Goal: Transaction & Acquisition: Purchase product/service

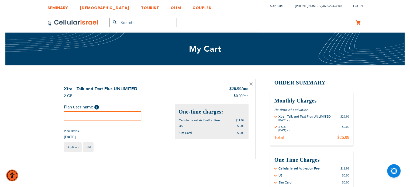
click at [104, 117] on input "text" at bounding box center [103, 116] width 78 height 9
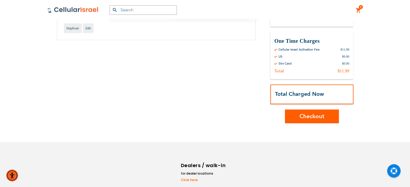
scroll to position [121, 0]
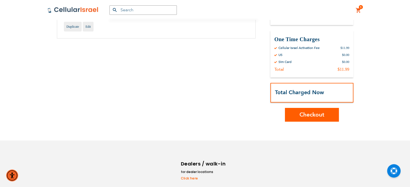
type input "[PERSON_NAME]"
click at [310, 113] on span "Checkout" at bounding box center [311, 115] width 25 height 8
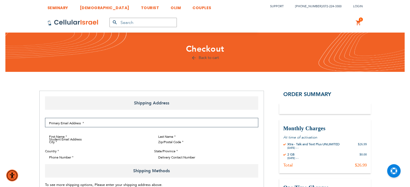
select select "US"
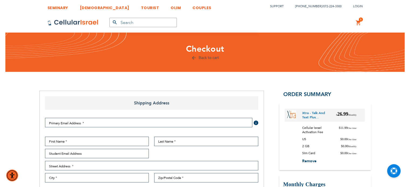
checkbox input "true"
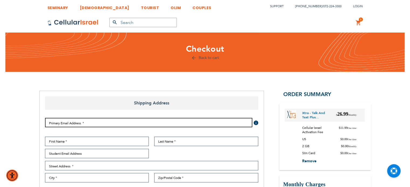
click at [103, 125] on input "Email Address" at bounding box center [148, 122] width 207 height 9
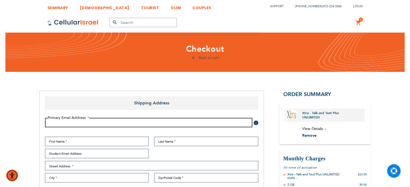
paste input "clerlich@gmail.com"
type input "clerlich@gmail.com"
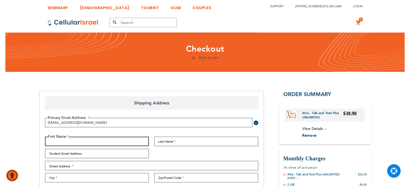
click at [92, 142] on input "First Name" at bounding box center [97, 141] width 104 height 9
type input "Leah"
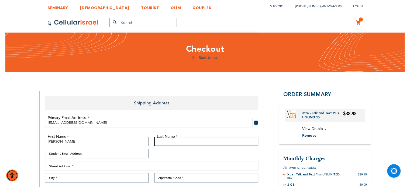
click at [174, 143] on input "Last Name" at bounding box center [206, 141] width 104 height 9
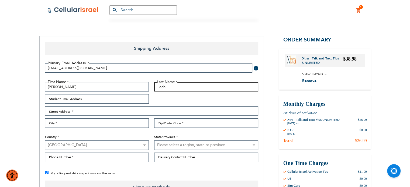
scroll to position [70, 0]
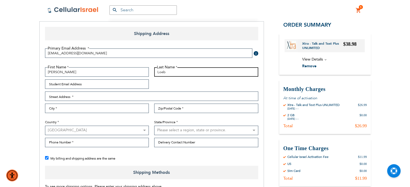
type input "Loeb"
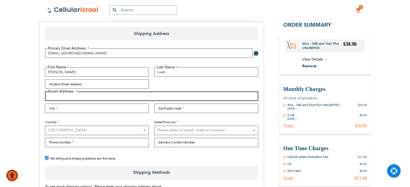
click at [116, 100] on input "Street Address: Line 1" at bounding box center [151, 96] width 213 height 9
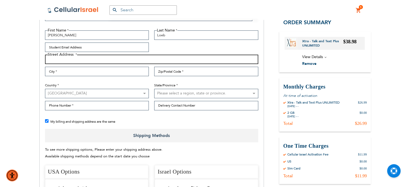
scroll to position [107, 0]
click at [88, 60] on input "275 E Fierra Vista dr" at bounding box center [151, 58] width 213 height 9
type input "275 E Fierra Vista dr."
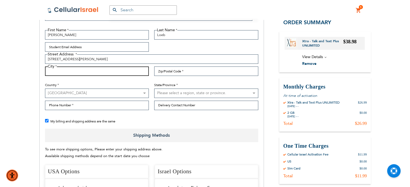
click at [89, 68] on input "City" at bounding box center [97, 71] width 104 height 9
type input "Phoenix"
click at [175, 93] on select "Please select a region, state or province. Alabama Alaska American Samoa Arizon…" at bounding box center [206, 93] width 104 height 9
select select "4"
click at [154, 89] on select "Please select a region, state or province. Alabama Alaska American Samoa Arizon…" at bounding box center [206, 93] width 104 height 9
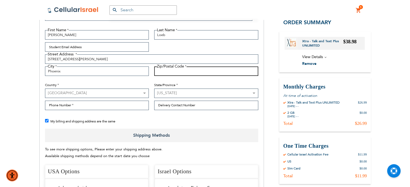
click at [163, 73] on input "Zip/Postal Code" at bounding box center [206, 71] width 104 height 9
type input "85012"
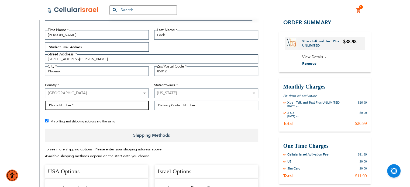
click at [105, 109] on input "Phone Number" at bounding box center [97, 105] width 104 height 9
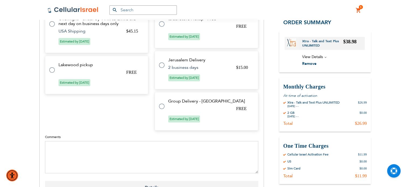
scroll to position [276, 0]
type input "7186445442"
click at [162, 20] on label at bounding box center [164, 20] width 11 height 0
radio input "true"
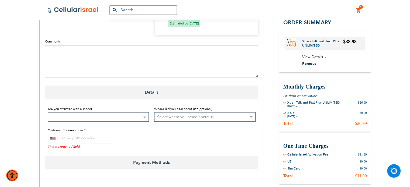
scroll to position [361, 0]
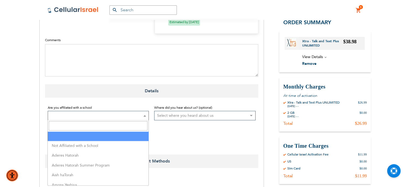
click at [135, 115] on span at bounding box center [98, 115] width 101 height 9
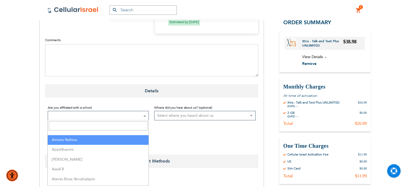
scroll to position [45, 0]
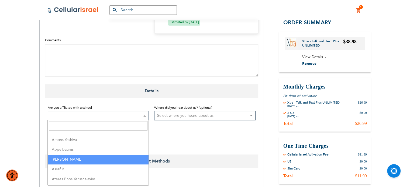
select select "217"
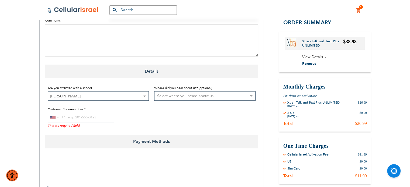
scroll to position [381, 0]
click at [91, 115] on input "Customer Phonenumber" at bounding box center [81, 116] width 67 height 9
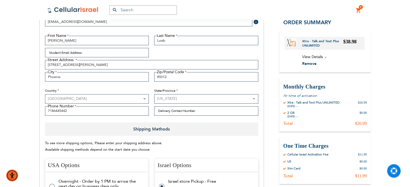
scroll to position [99, 0]
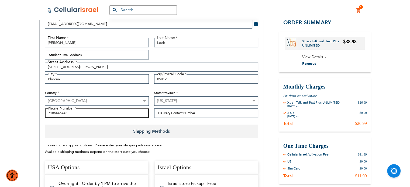
click at [60, 117] on input "7186445442" at bounding box center [97, 113] width 104 height 9
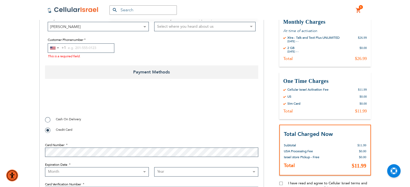
scroll to position [450, 0]
click at [86, 47] on input "Customer Phonenumber" at bounding box center [81, 47] width 67 height 9
paste input "7186445442"
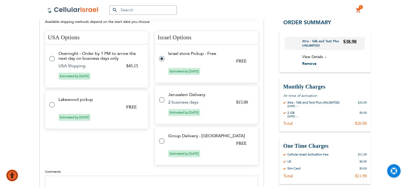
scroll to position [229, 0]
type input "7186445442"
click at [53, 101] on label at bounding box center [54, 101] width 11 height 0
radio input "true"
radio input "false"
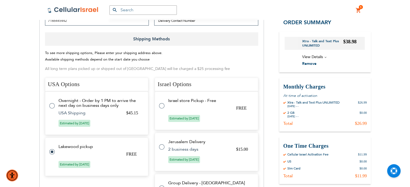
scroll to position [189, 0]
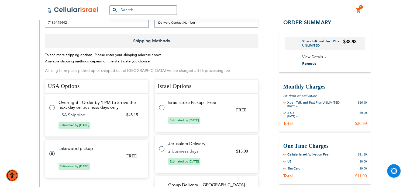
click at [162, 105] on label at bounding box center [164, 105] width 11 height 0
radio input "false"
radio input "true"
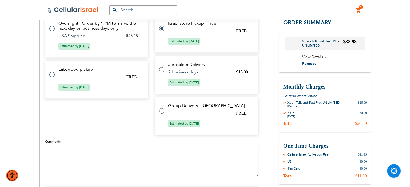
scroll to position [255, 0]
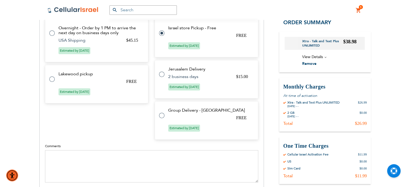
click at [49, 80] on tr "Lakewood pickup FREE Estimated by Aug 13th, 2025" at bounding box center [96, 84] width 103 height 39
radio input "true"
radio input "false"
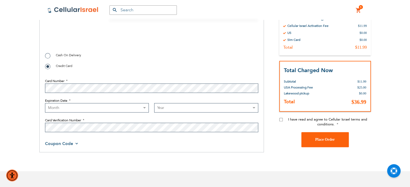
scroll to position [518, 0]
click at [124, 108] on select "Month 01 - January 02 - February 03 - March 04 - April 05 - May 06 - June 07 - …" at bounding box center [97, 107] width 104 height 9
checkbox input "false"
click at [114, 107] on select "Month 01 - January 02 - February 03 - March 04 - April 05 - May 06 - June 07 - …" at bounding box center [97, 107] width 104 height 9
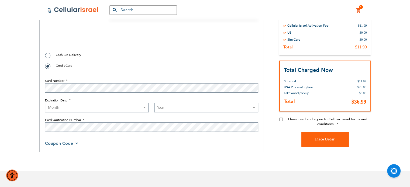
select select "3"
click at [45, 103] on select "Month 01 - January 02 - February 03 - March 04 - April 05 - May 06 - June 07 - …" at bounding box center [97, 107] width 104 height 9
click at [169, 108] on select "Year 2025 2026 2027 2028 2029 2030 2031 2032 2033 2034 2035 2036 2037 2038 2039…" at bounding box center [206, 107] width 104 height 9
select select "2029"
click at [154, 103] on select "Year 2025 2026 2027 2028 2029 2030 2031 2032 2033 2034 2035 2036 2037 2038 2039…" at bounding box center [206, 107] width 104 height 9
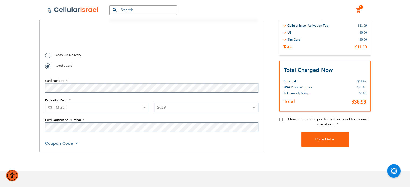
checkbox input "true"
click at [281, 119] on input "I have read and agree to Cellular Israel terms and conditions." at bounding box center [281, 119] width 4 height 4
checkbox input "true"
click at [322, 138] on span "Place Order" at bounding box center [325, 139] width 20 height 4
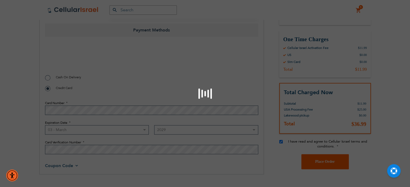
scroll to position [495, 0]
